Goal: Complete application form: Complete application form

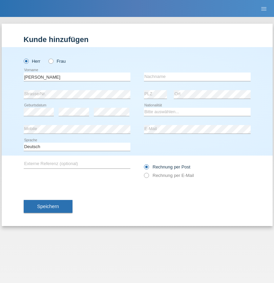
type input "[PERSON_NAME]"
click at [197, 77] on input "text" at bounding box center [197, 77] width 107 height 8
type input "Matulaitis"
select select "CH"
radio input "true"
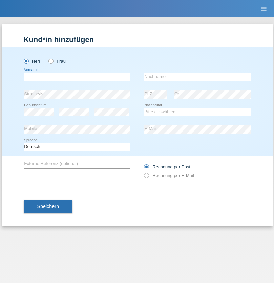
click at [77, 77] on input "text" at bounding box center [77, 77] width 107 height 8
type input "[PERSON_NAME]"
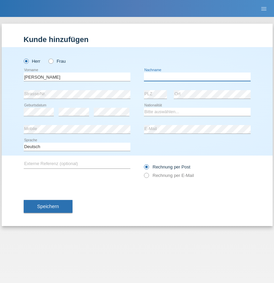
click at [197, 77] on input "text" at bounding box center [197, 77] width 107 height 8
type input "Matulaitis"
select select "LT"
select select "C"
select select "10"
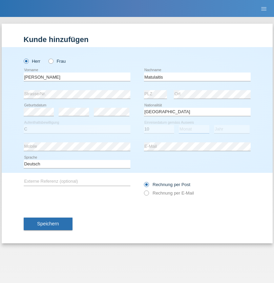
select select "03"
select select "2021"
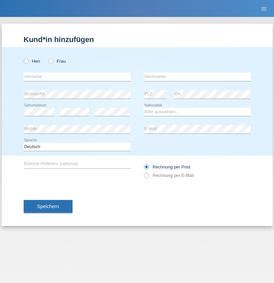
radio input "true"
click at [77, 77] on input "text" at bounding box center [77, 77] width 107 height 8
type input "[PERSON_NAME]"
click at [197, 77] on input "text" at bounding box center [197, 77] width 107 height 8
type input "Costa"
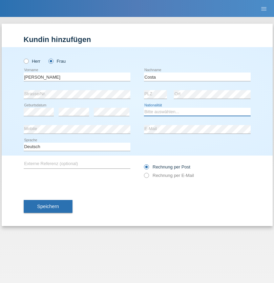
select select "PT"
select select "C"
select select "28"
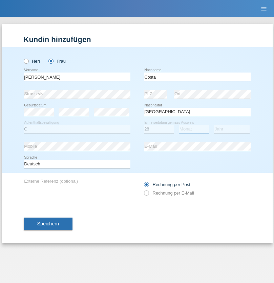
select select "01"
select select "2011"
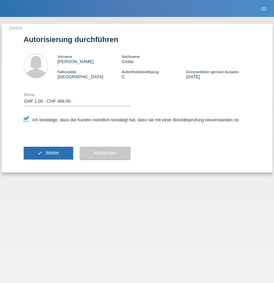
select select "1"
click at [48, 153] on span "Weiter" at bounding box center [52, 152] width 14 height 5
